Goal: Check status: Check status

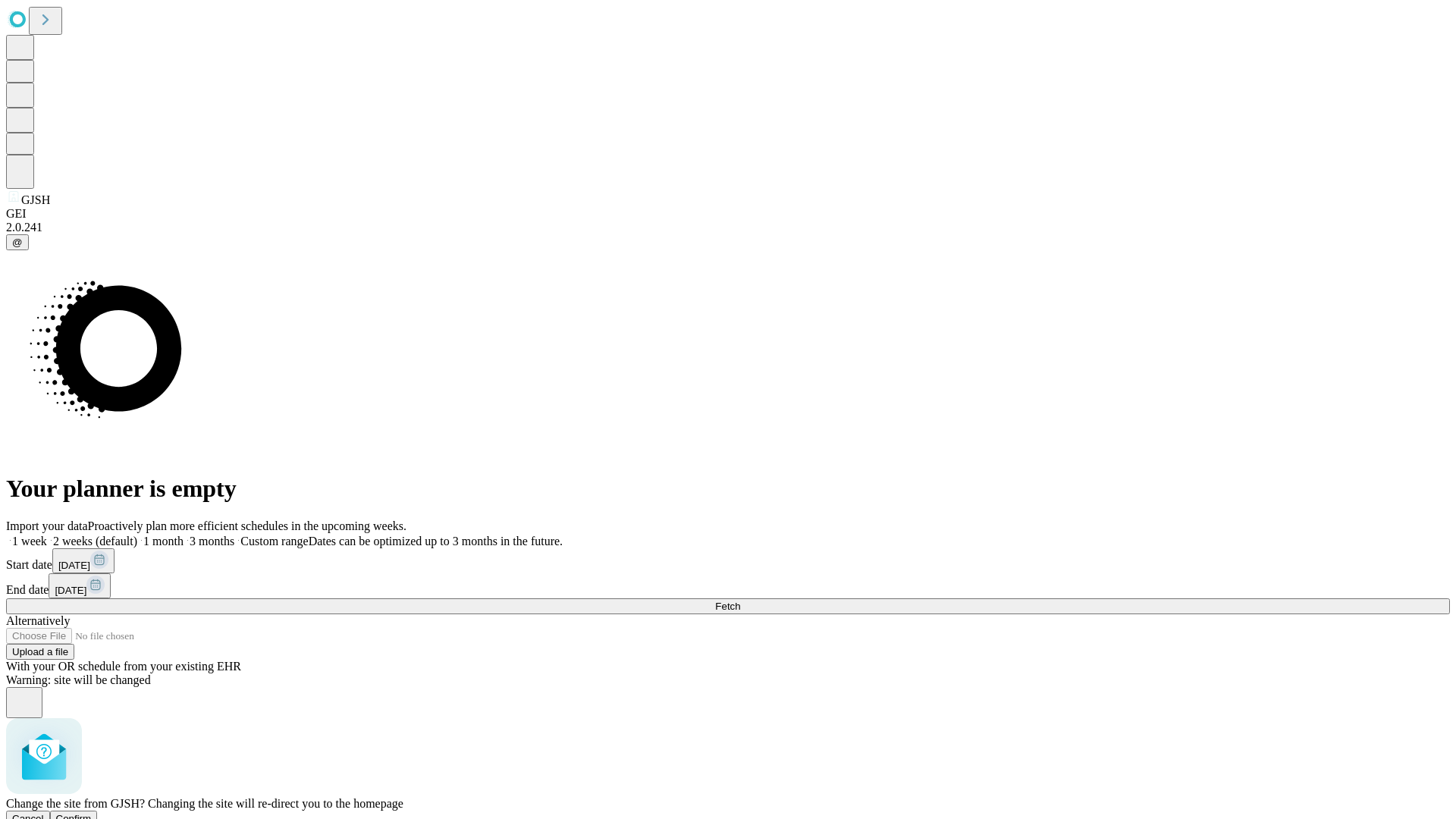
click at [91, 813] on span "Confirm" at bounding box center [74, 818] width 36 height 12
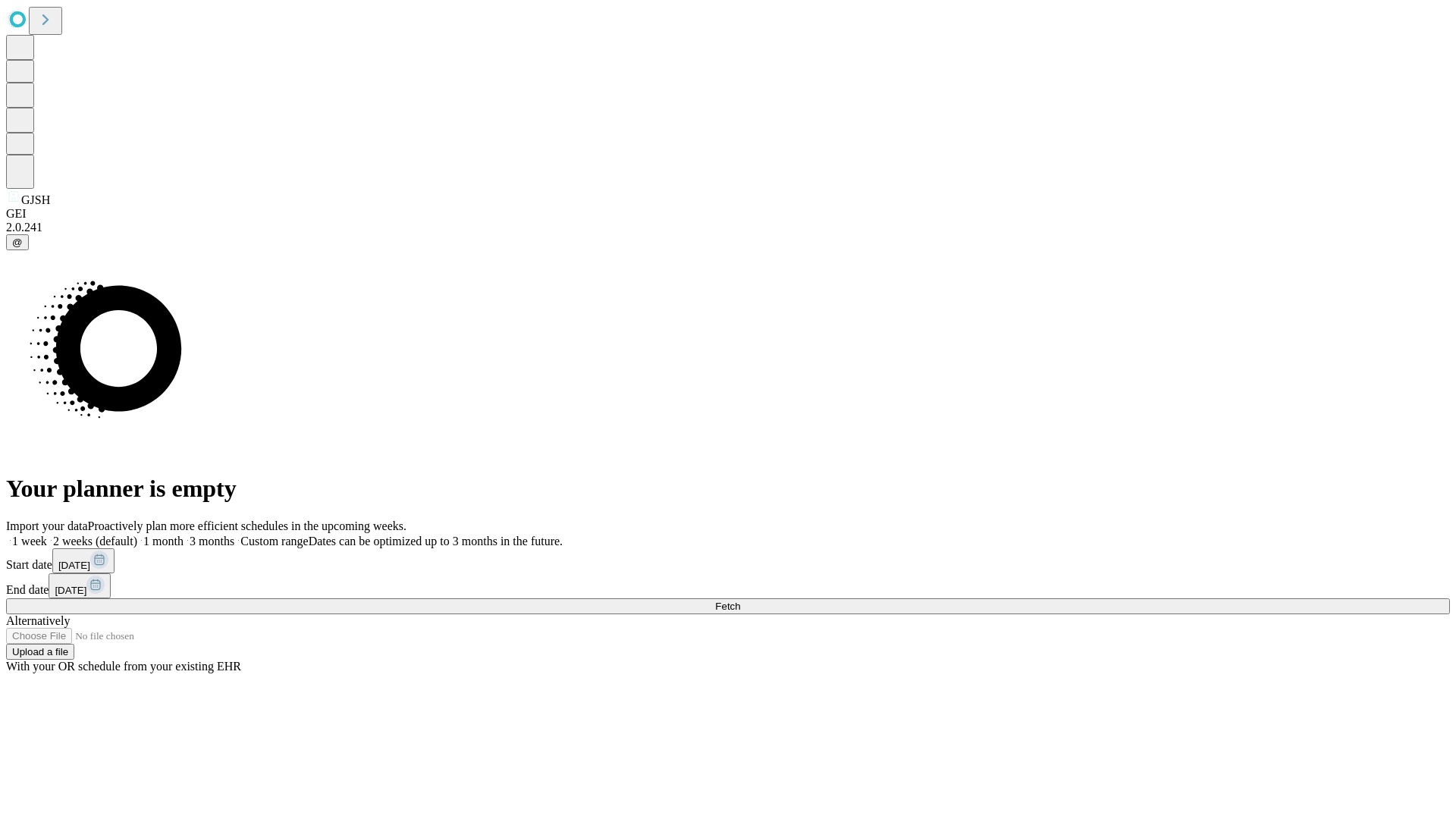
click at [137, 535] on label "2 weeks (default)" at bounding box center [92, 541] width 90 height 13
click at [740, 600] on span "Fetch" at bounding box center [728, 606] width 25 height 12
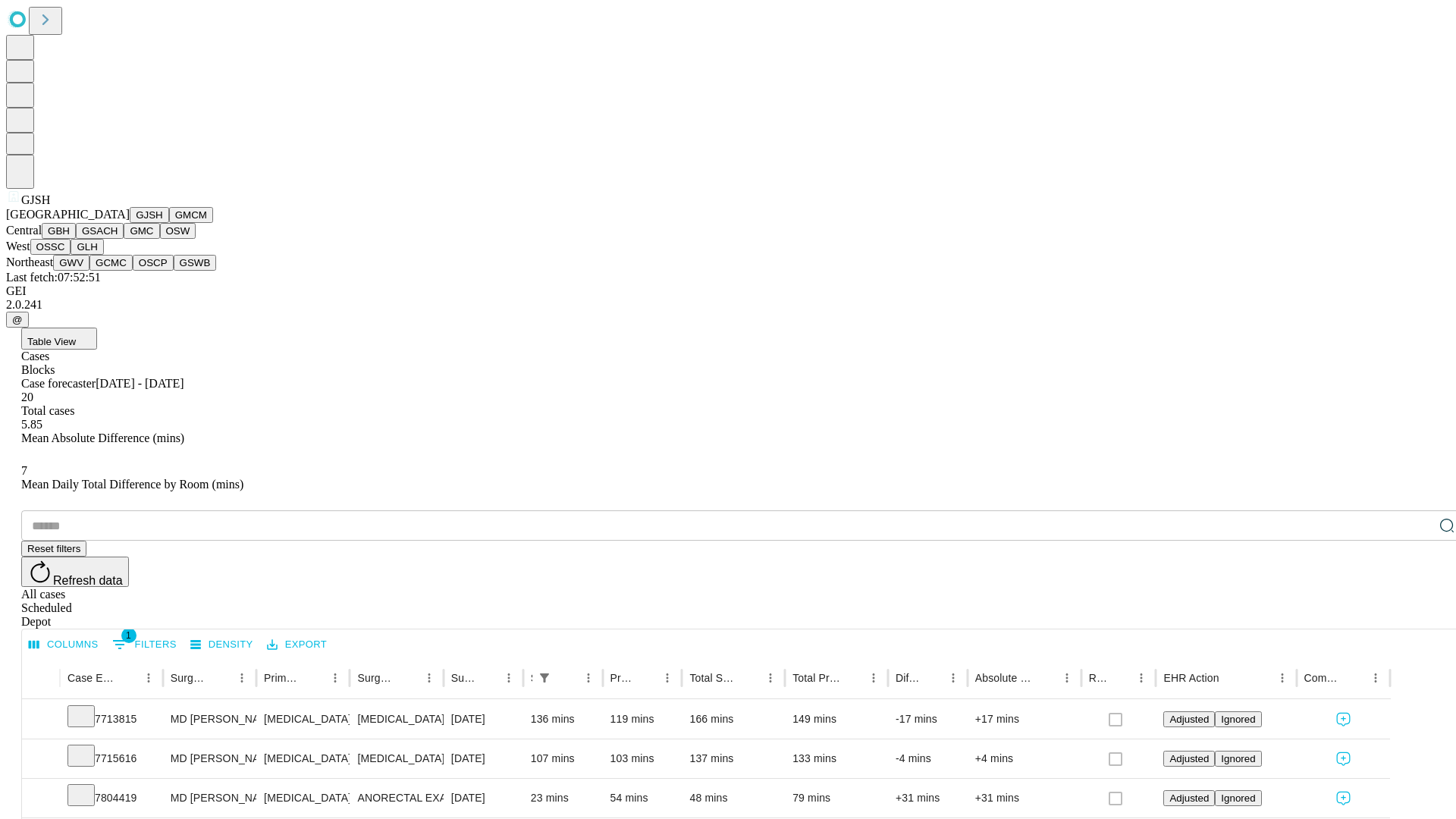
click at [169, 223] on button "GMCM" at bounding box center [191, 215] width 44 height 16
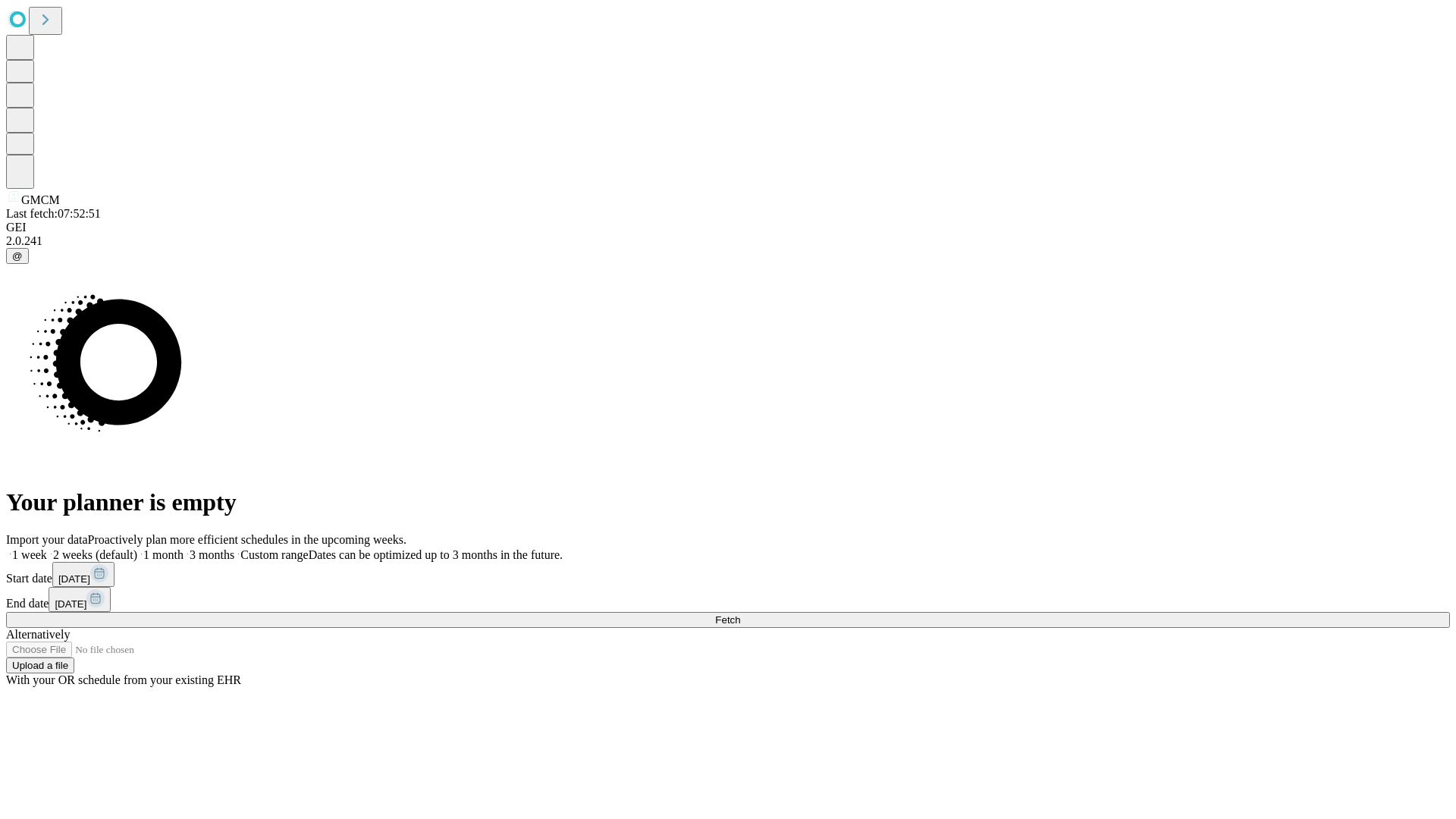
click at [137, 548] on label "2 weeks (default)" at bounding box center [92, 554] width 90 height 13
click at [740, 614] on span "Fetch" at bounding box center [728, 619] width 25 height 12
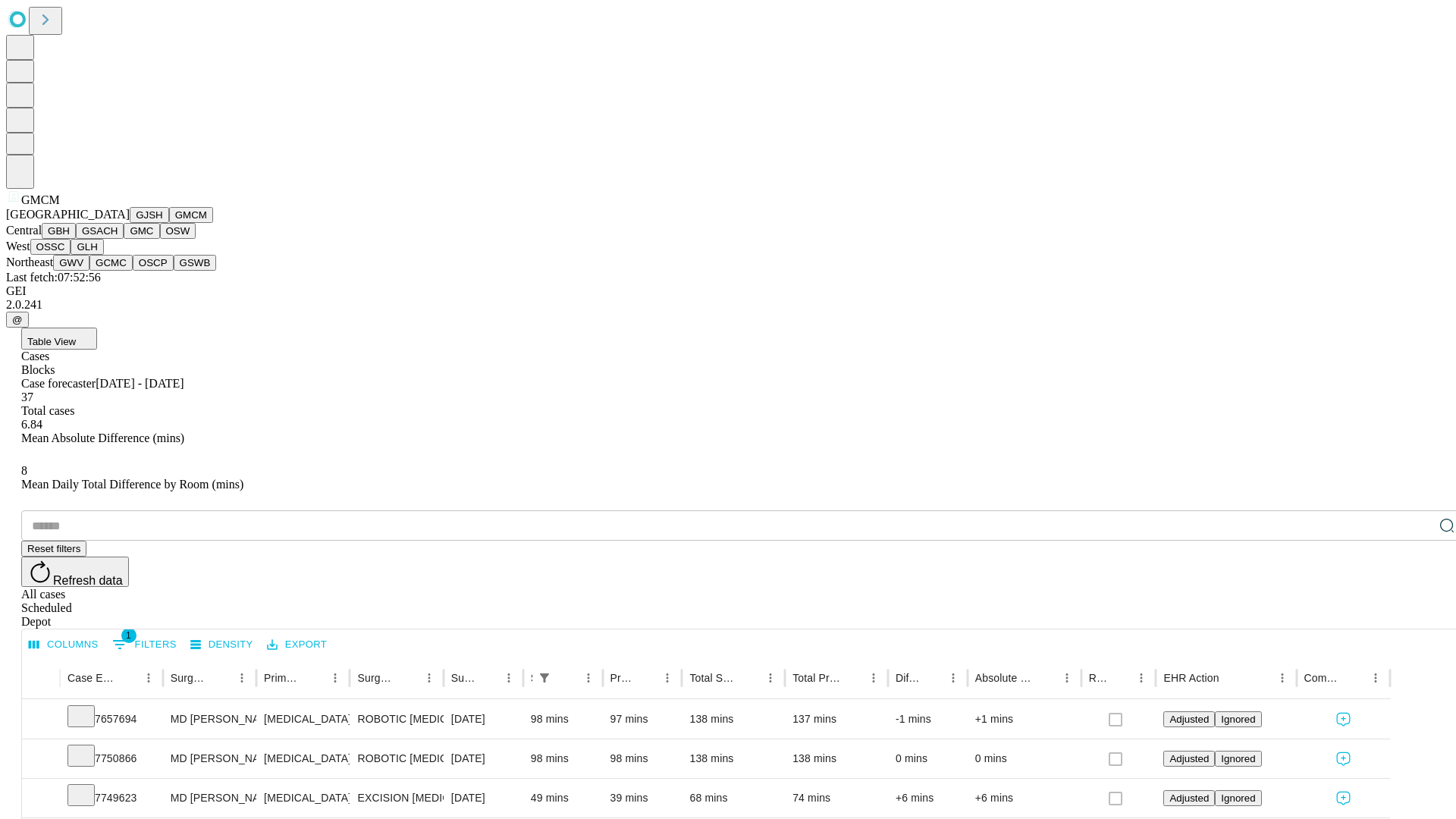
click at [76, 239] on button "GBH" at bounding box center [59, 231] width 34 height 16
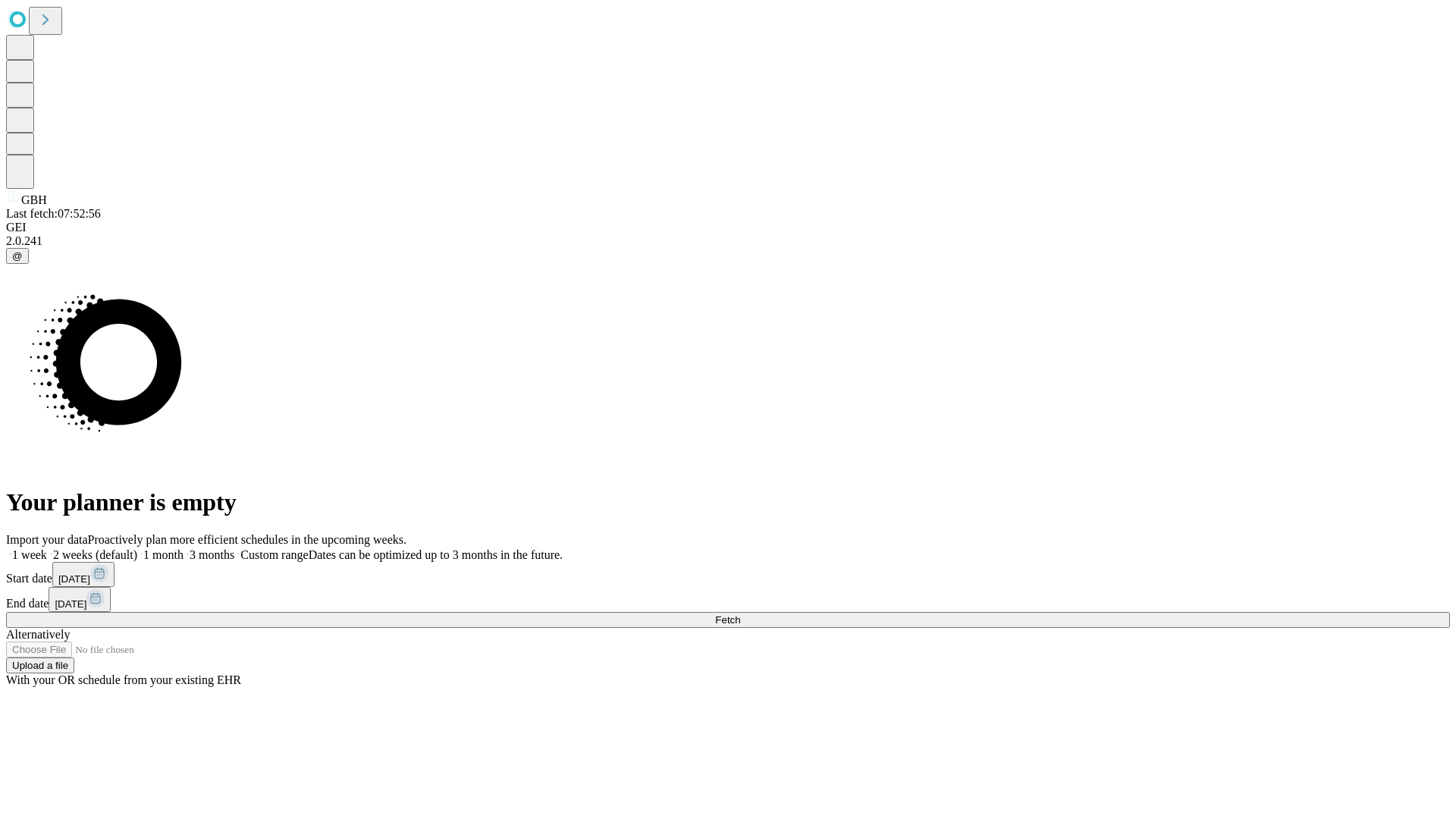
click at [137, 548] on label "2 weeks (default)" at bounding box center [92, 554] width 90 height 13
click at [740, 614] on span "Fetch" at bounding box center [728, 619] width 25 height 12
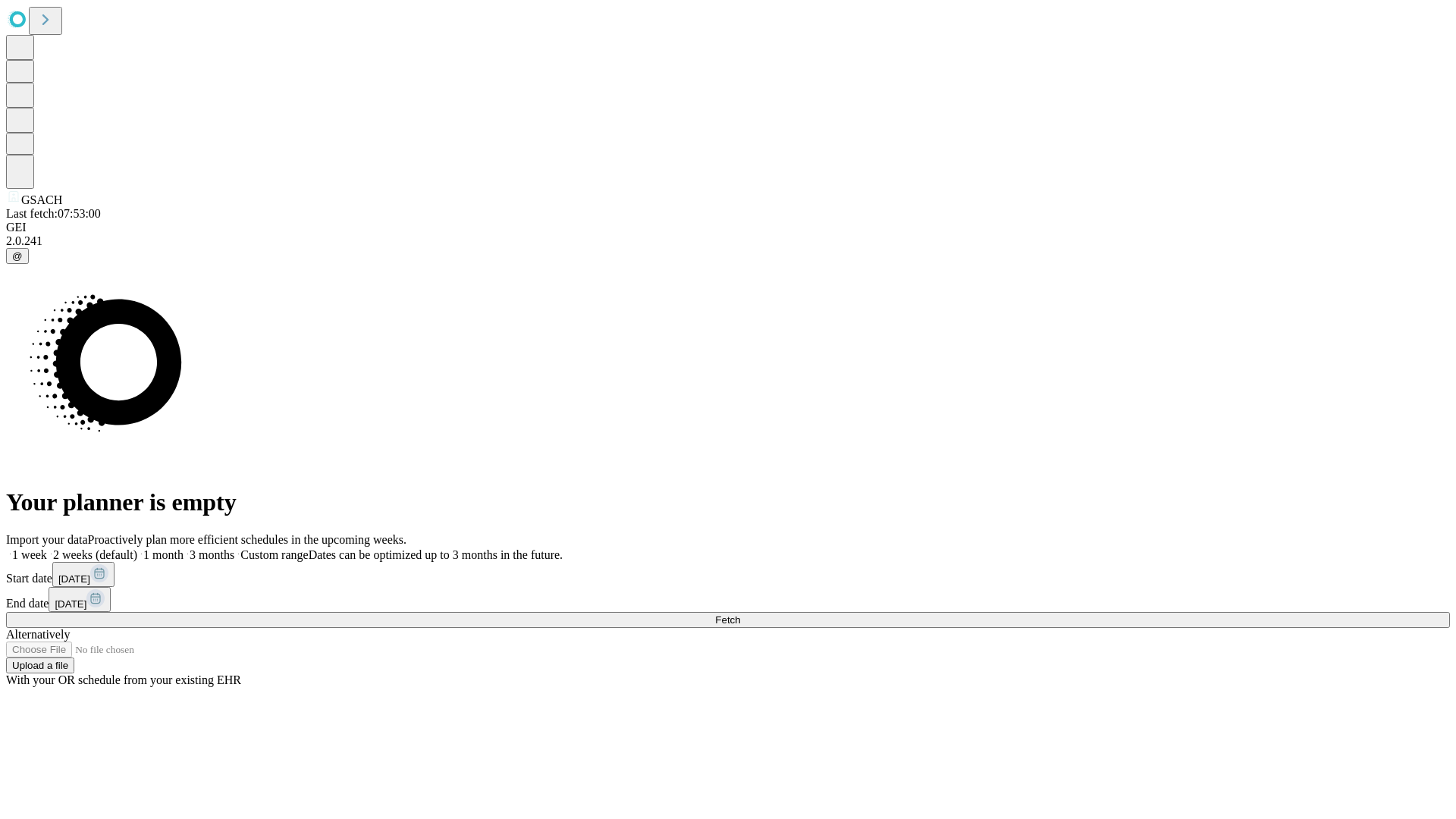
click at [740, 614] on span "Fetch" at bounding box center [728, 619] width 25 height 12
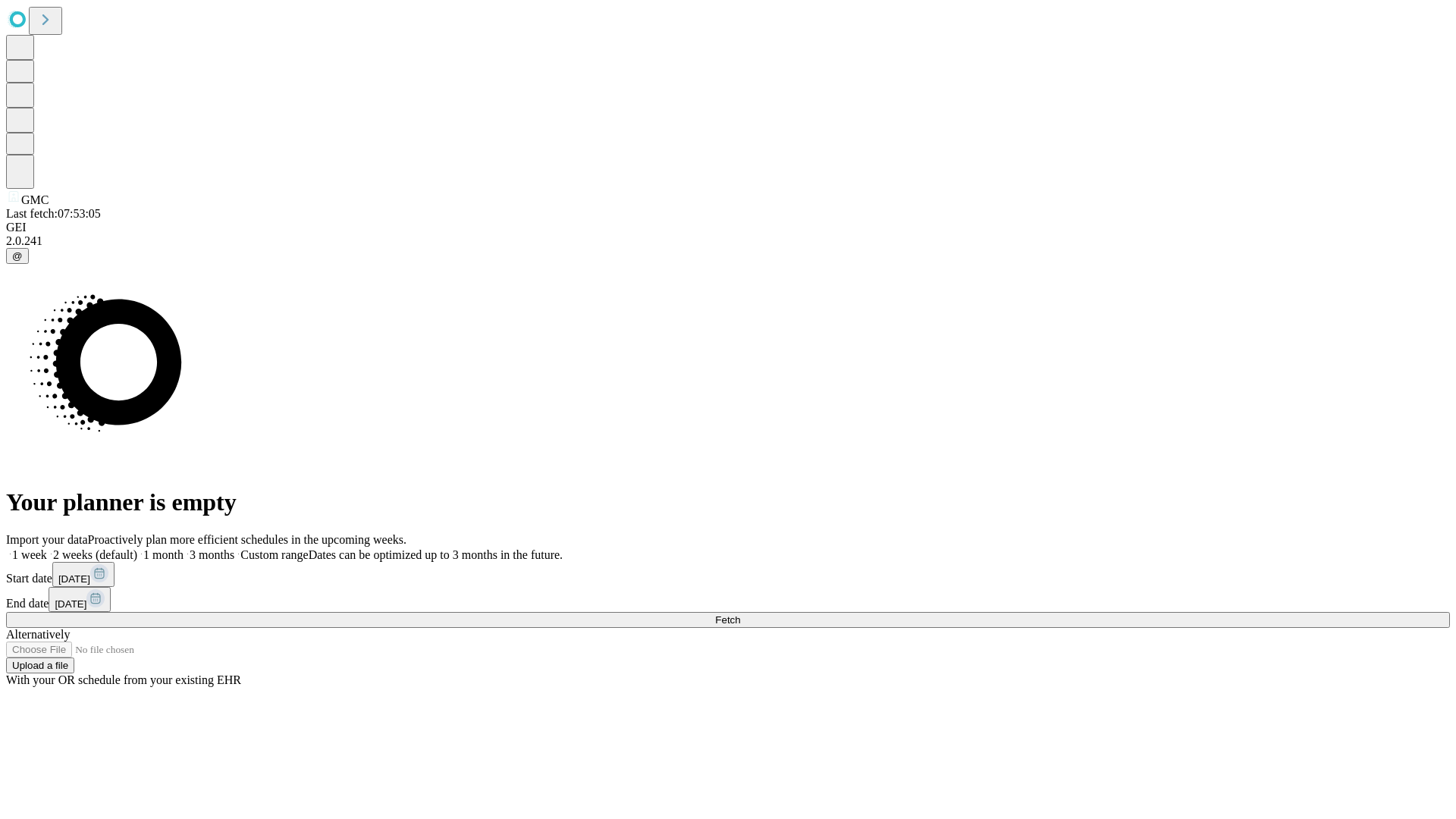
click at [137, 548] on label "2 weeks (default)" at bounding box center [92, 554] width 90 height 13
click at [740, 614] on span "Fetch" at bounding box center [728, 619] width 25 height 12
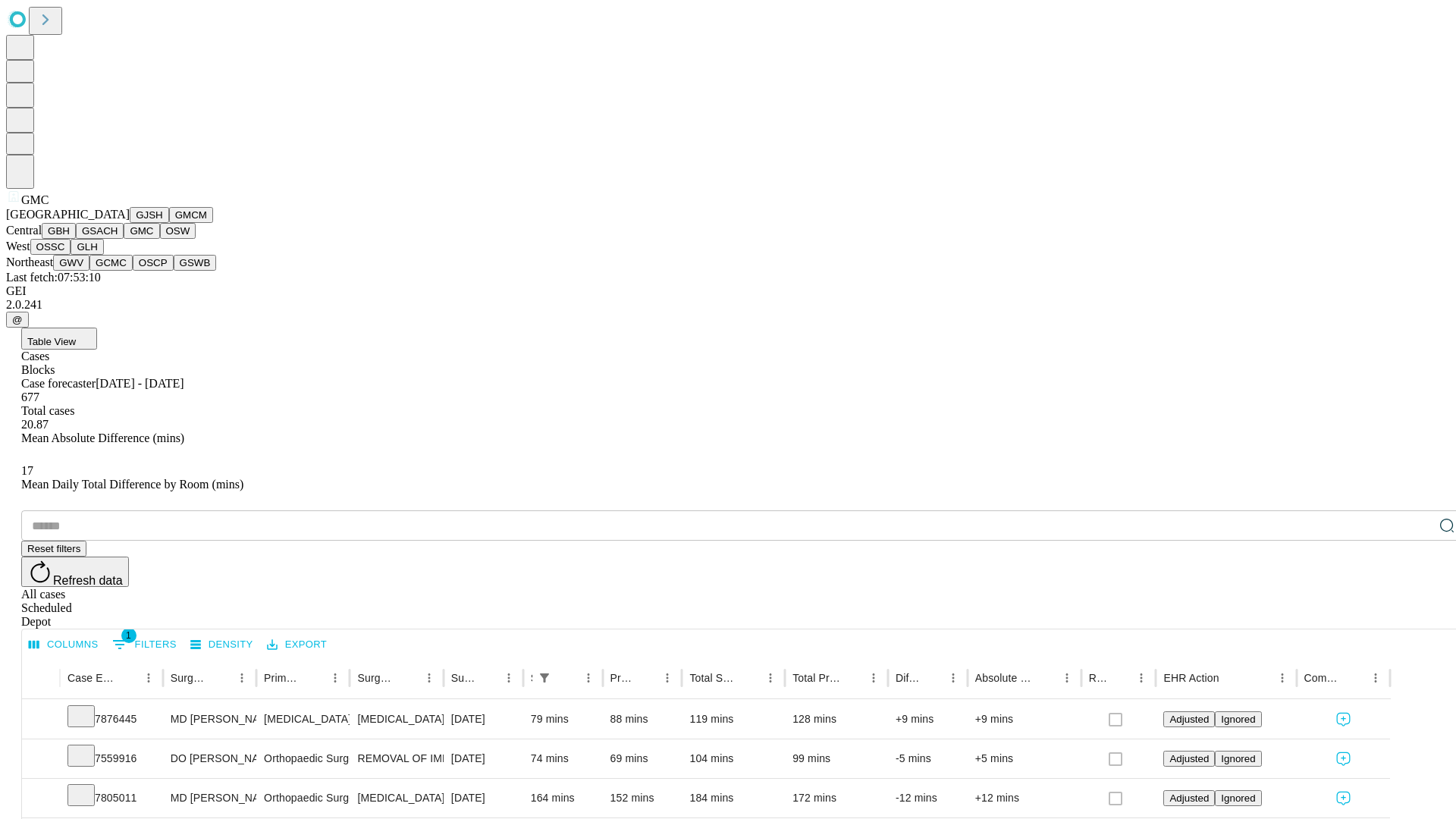
click at [160, 239] on button "OSW" at bounding box center [177, 231] width 36 height 16
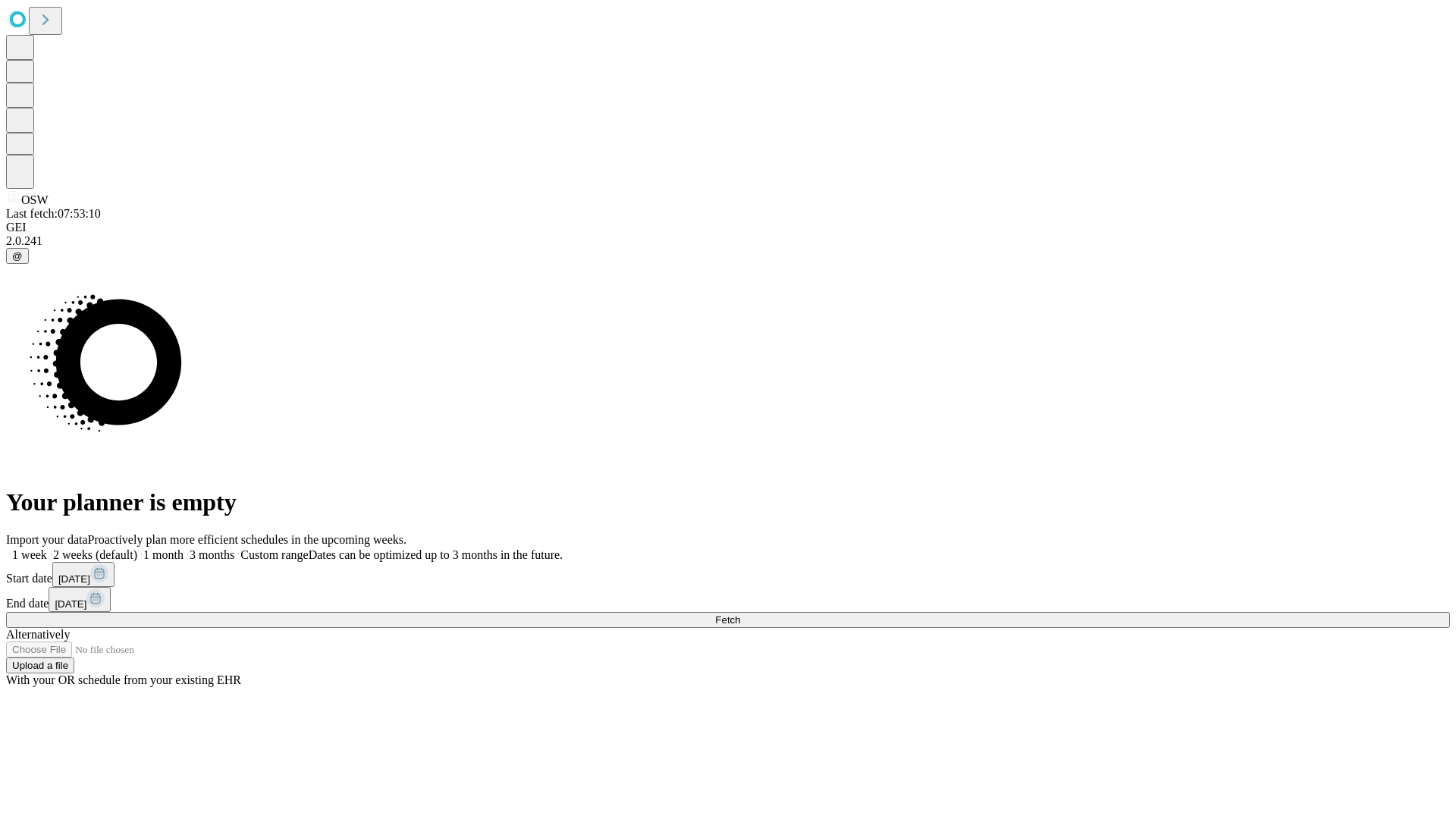
click at [137, 548] on label "2 weeks (default)" at bounding box center [92, 554] width 90 height 13
click at [740, 614] on span "Fetch" at bounding box center [728, 619] width 25 height 12
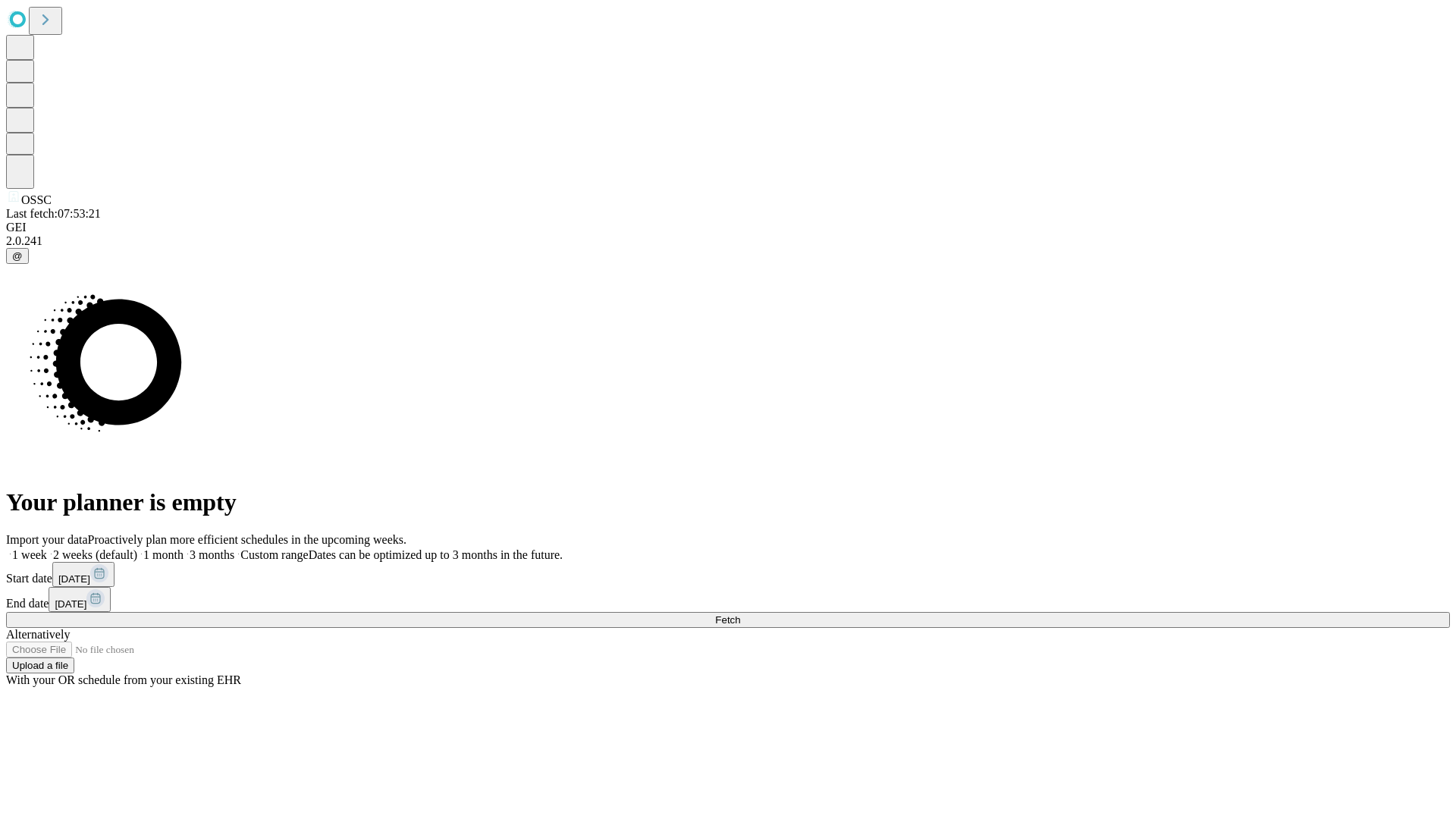
click at [137, 548] on label "2 weeks (default)" at bounding box center [92, 554] width 90 height 13
click at [740, 614] on span "Fetch" at bounding box center [728, 619] width 25 height 12
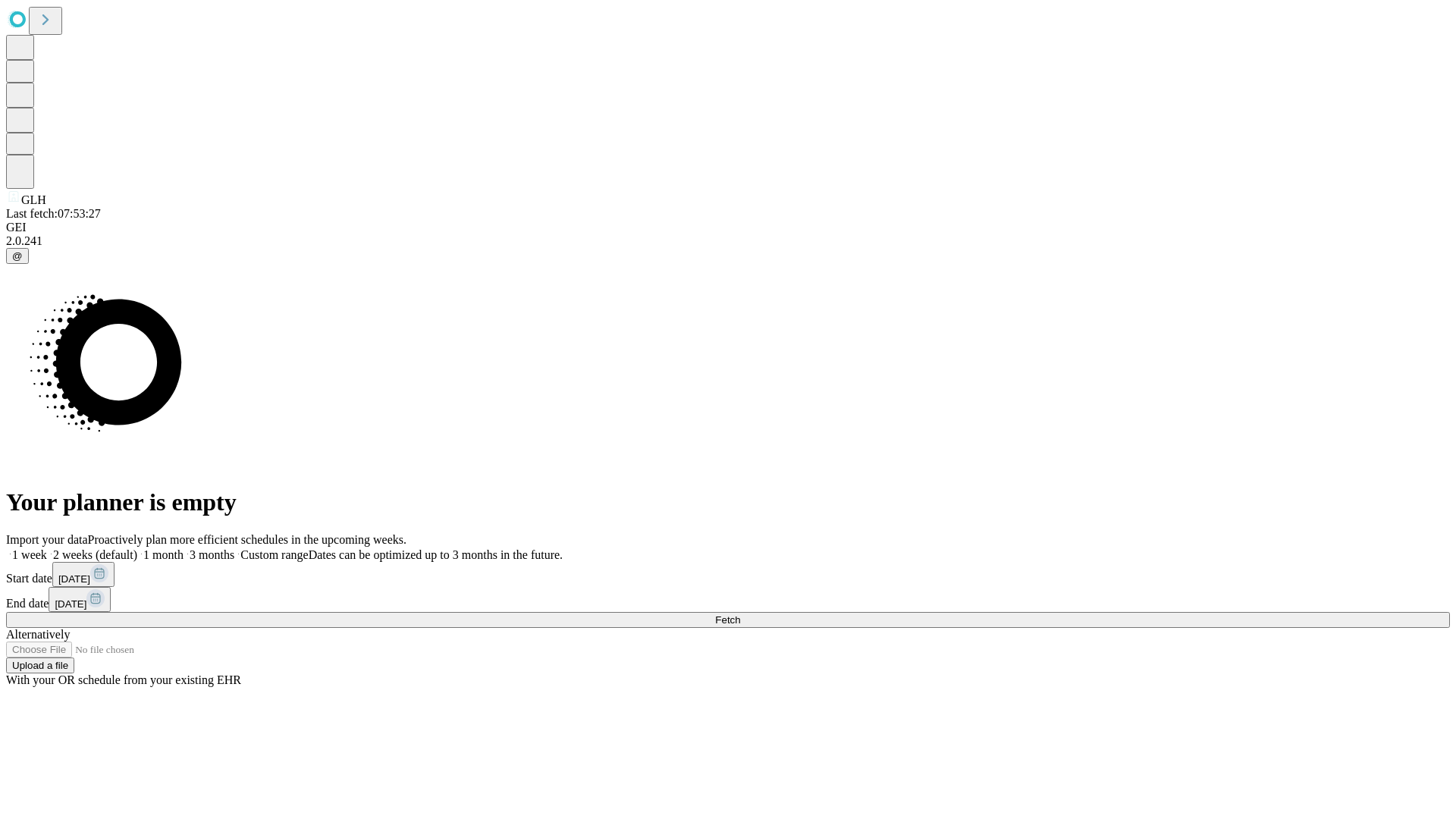
click at [137, 548] on label "2 weeks (default)" at bounding box center [92, 554] width 90 height 13
click at [740, 614] on span "Fetch" at bounding box center [728, 619] width 25 height 12
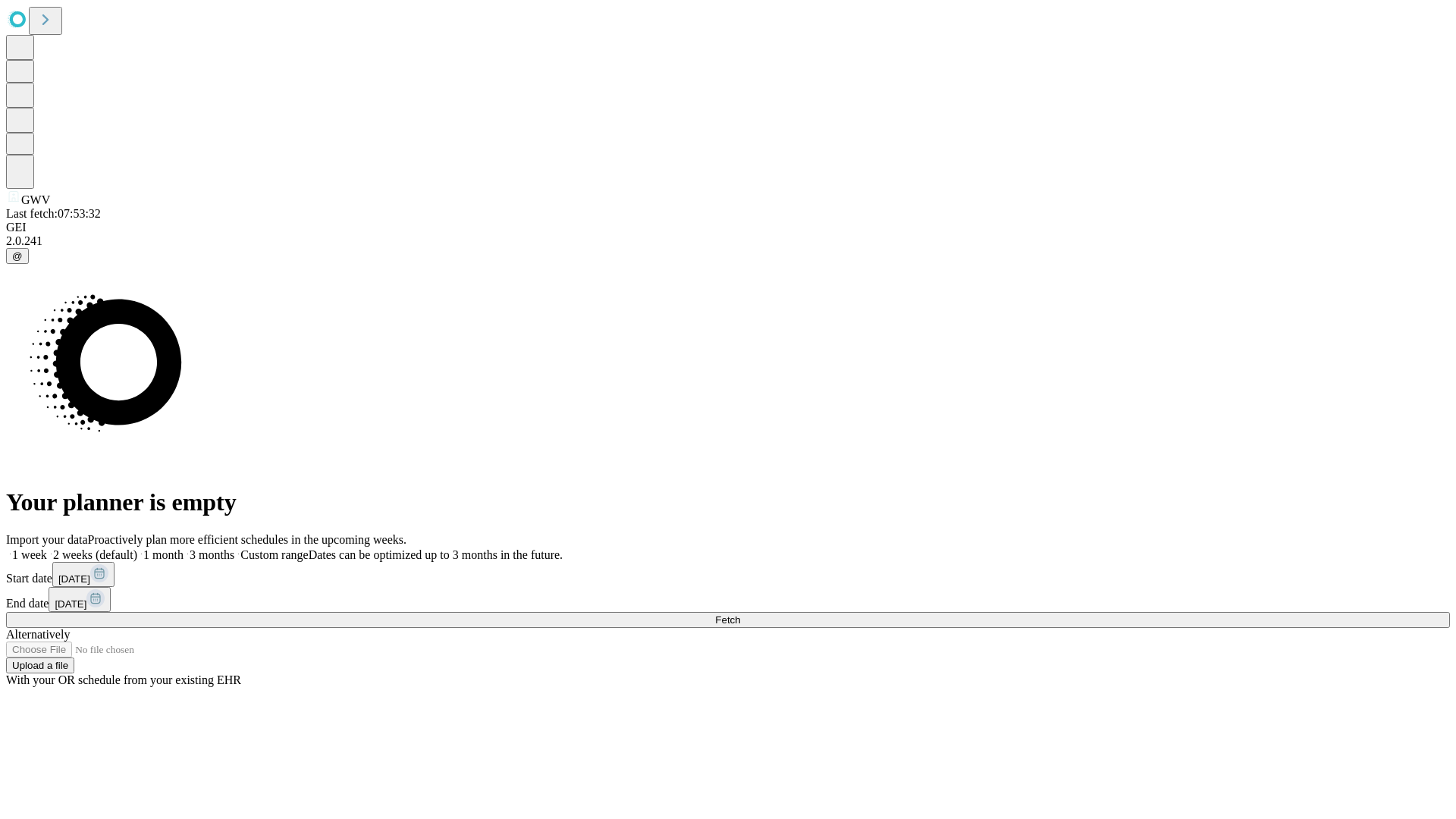
click at [137, 548] on label "2 weeks (default)" at bounding box center [92, 554] width 90 height 13
click at [740, 614] on span "Fetch" at bounding box center [728, 619] width 25 height 12
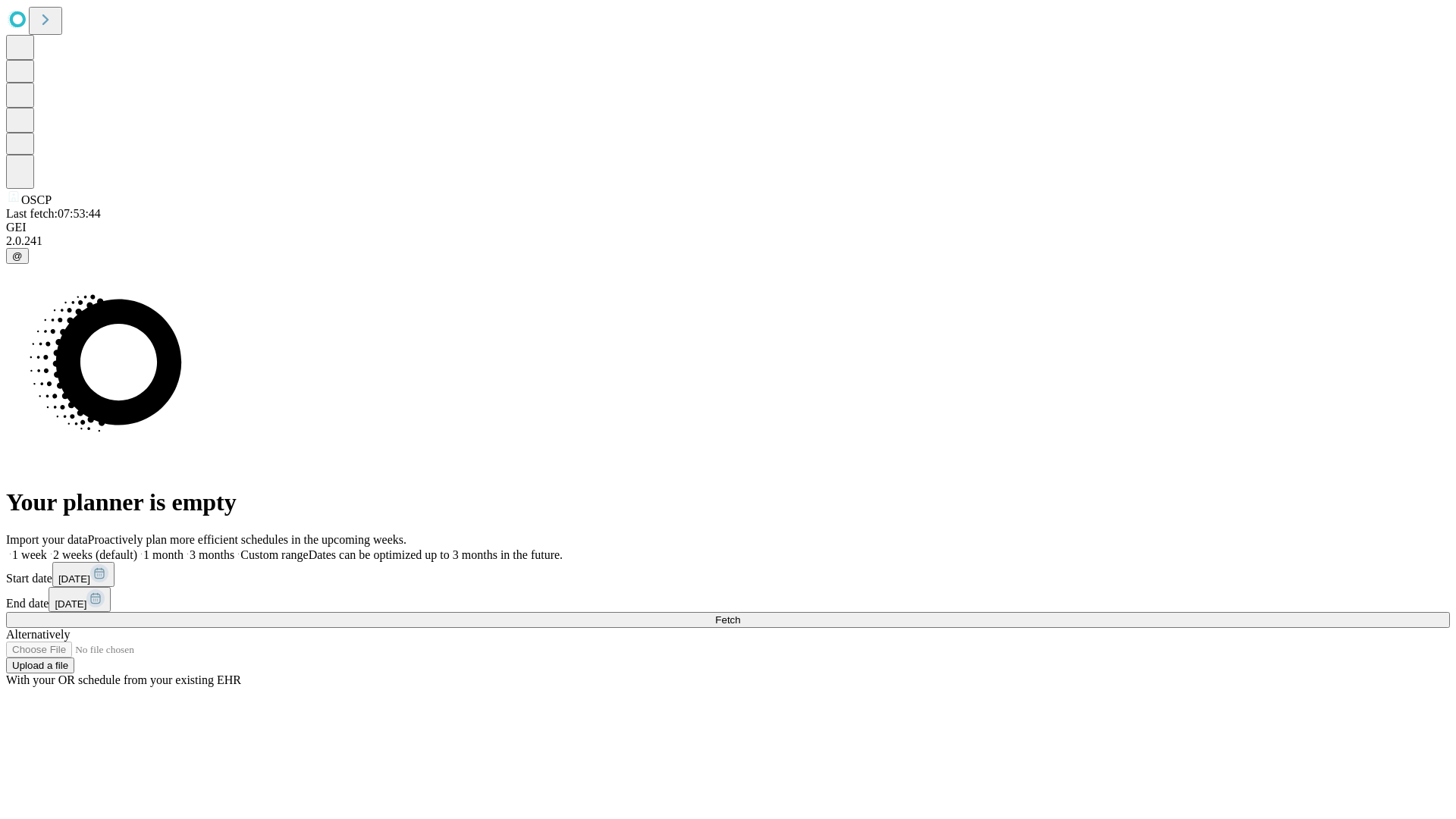
click at [137, 548] on label "2 weeks (default)" at bounding box center [92, 554] width 90 height 13
click at [740, 614] on span "Fetch" at bounding box center [728, 619] width 25 height 12
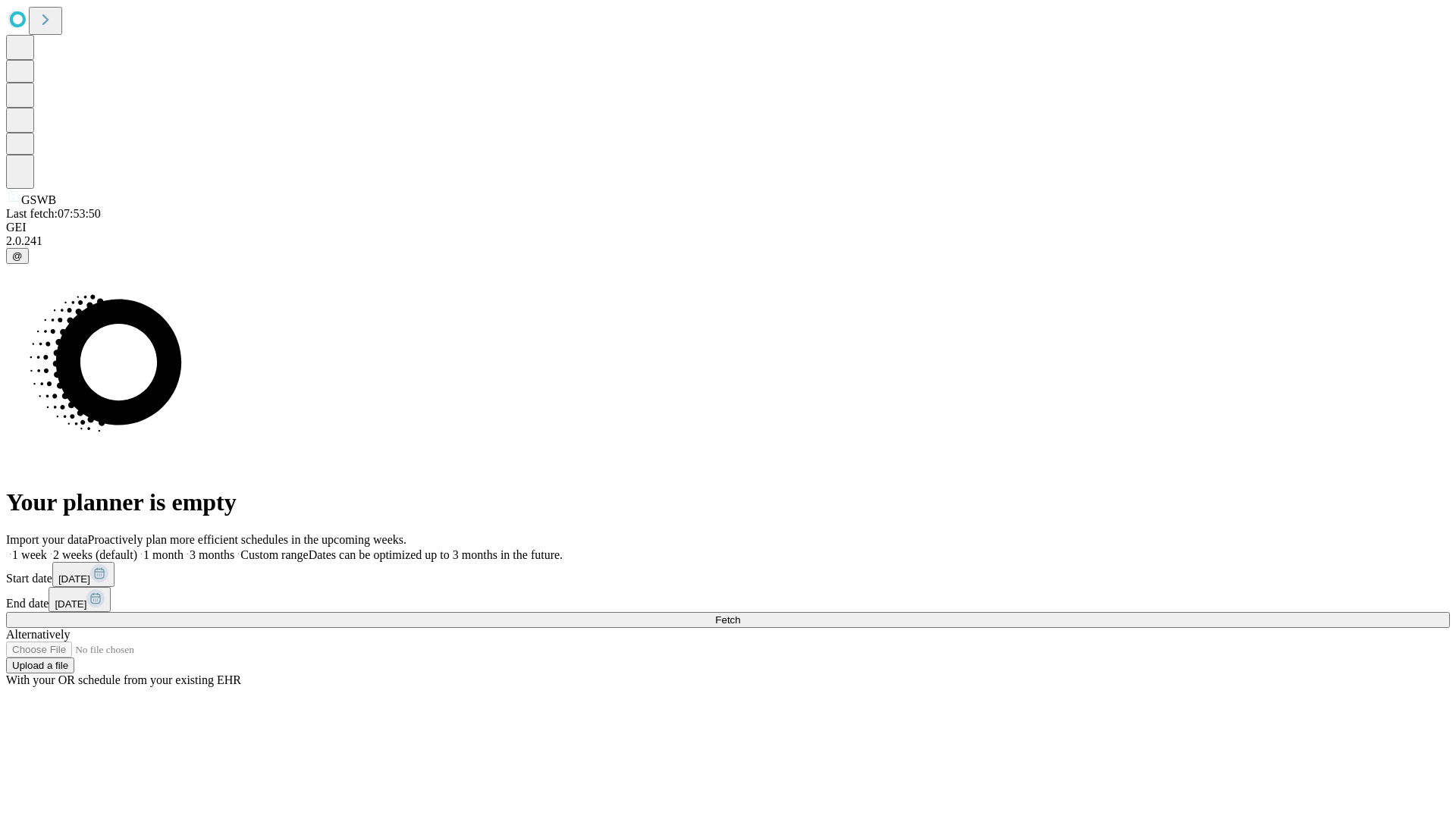
click at [137, 548] on label "2 weeks (default)" at bounding box center [92, 554] width 90 height 13
click at [740, 614] on span "Fetch" at bounding box center [728, 619] width 25 height 12
